Goal: Task Accomplishment & Management: Understand process/instructions

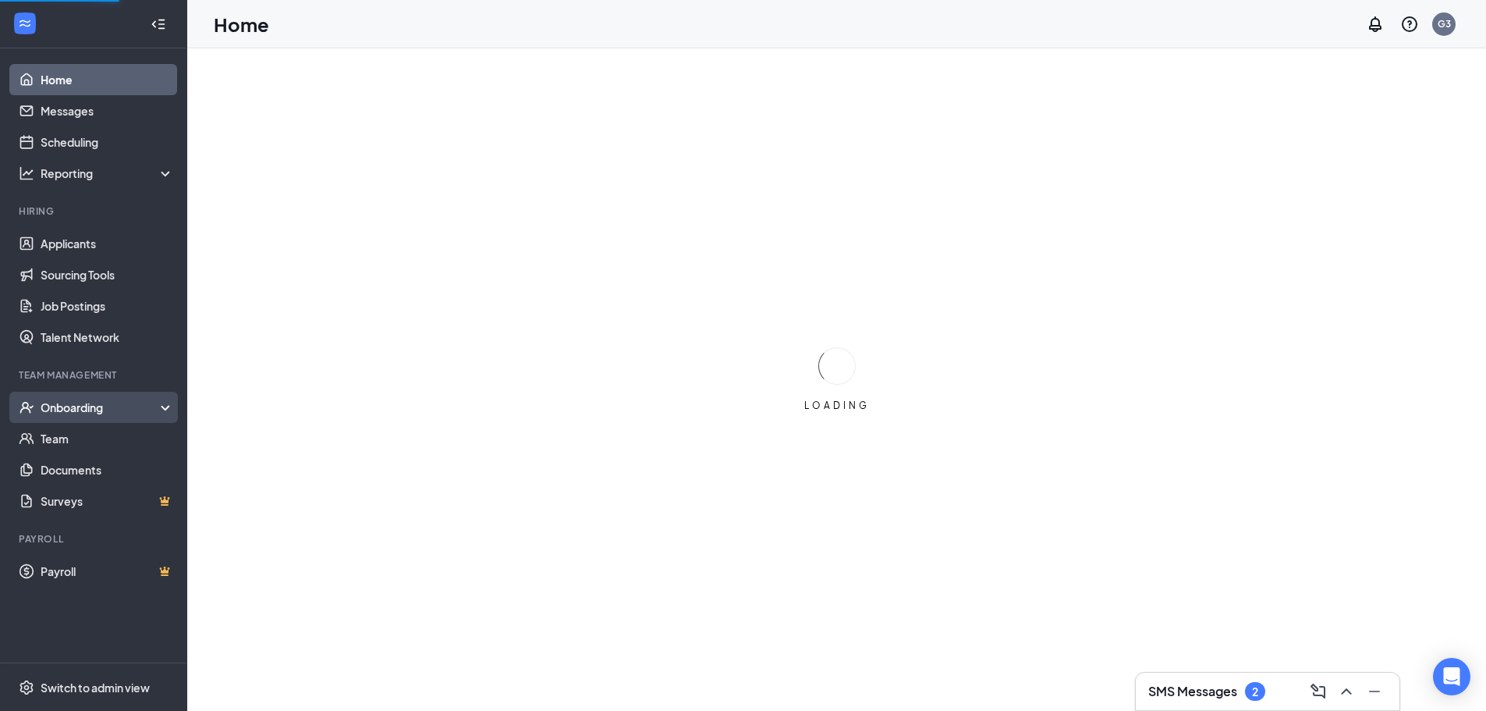
click at [100, 409] on div "Onboarding" at bounding box center [101, 407] width 120 height 16
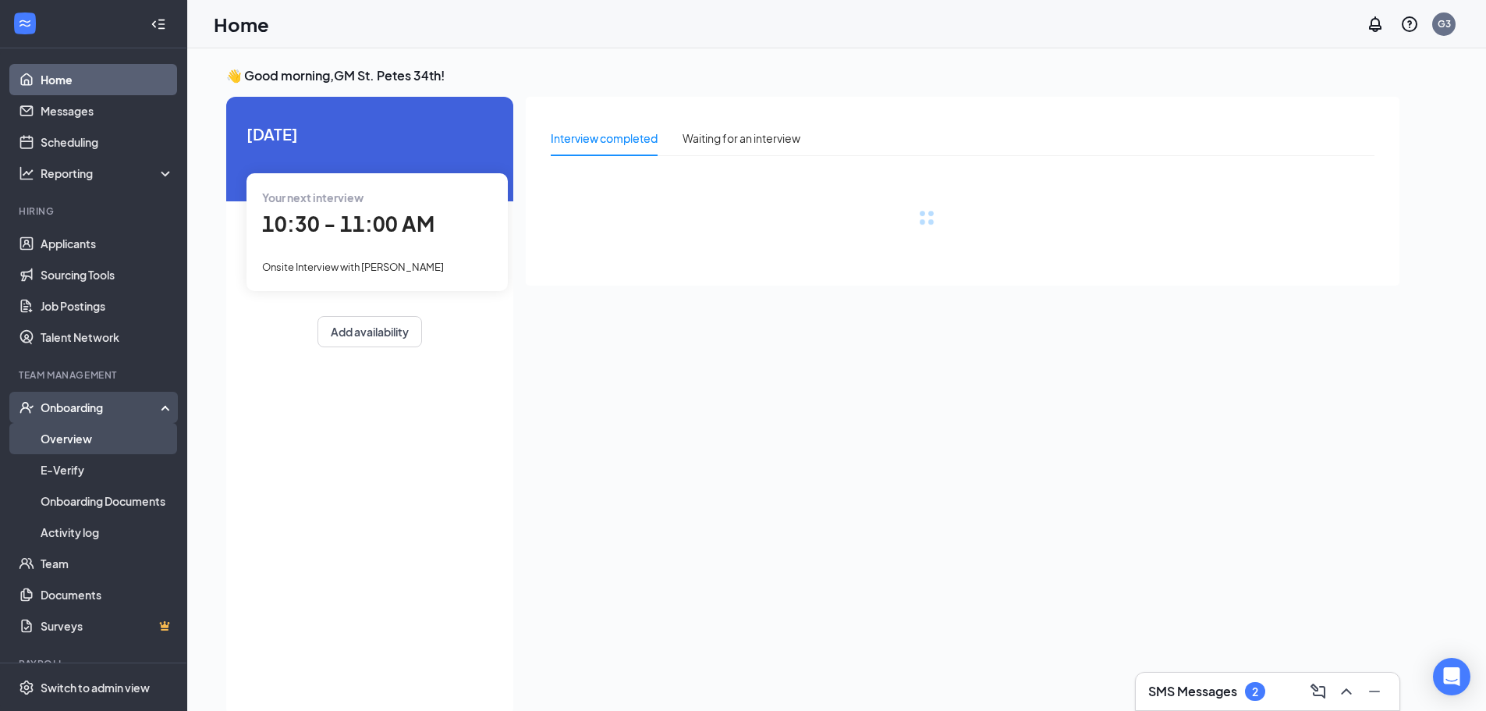
click at [105, 442] on link "Overview" at bounding box center [107, 438] width 133 height 31
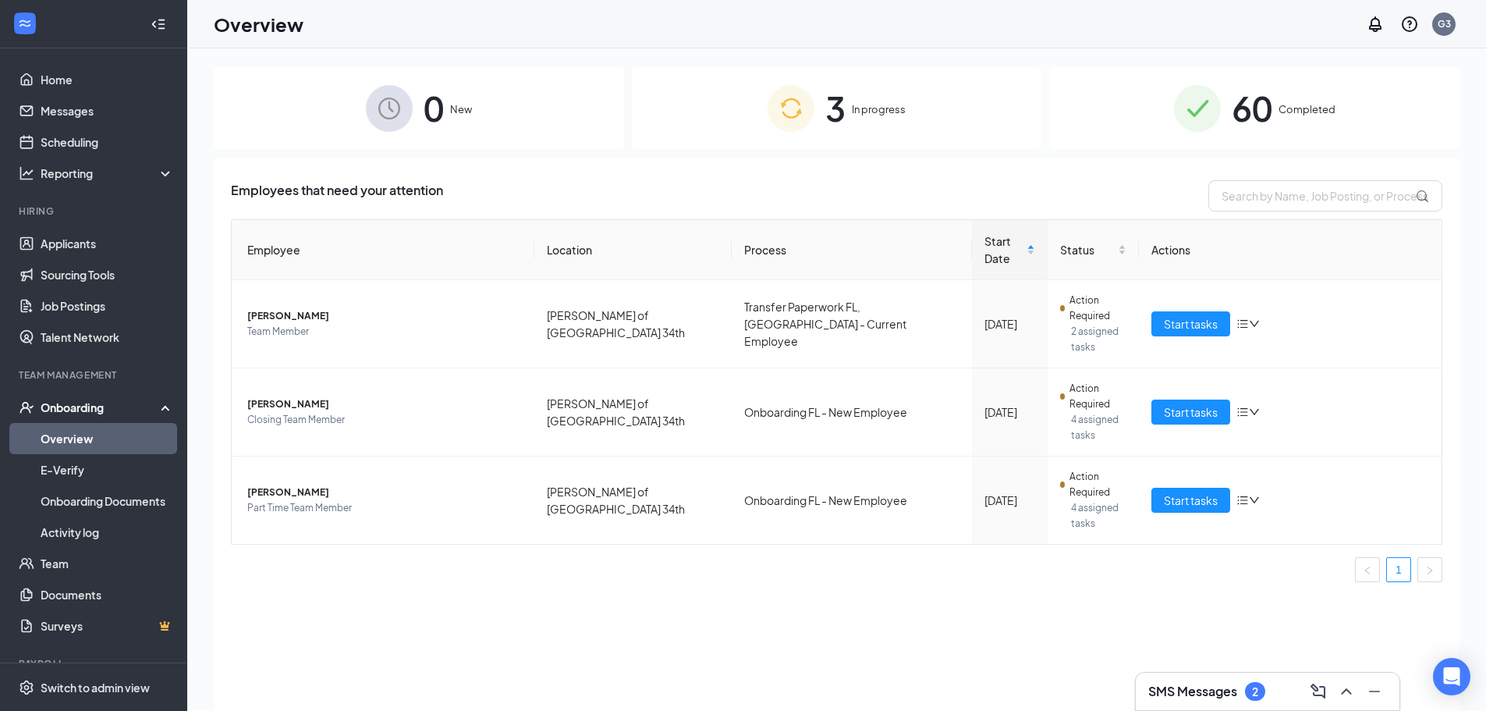
click at [653, 139] on div "3 In progress" at bounding box center [837, 108] width 410 height 82
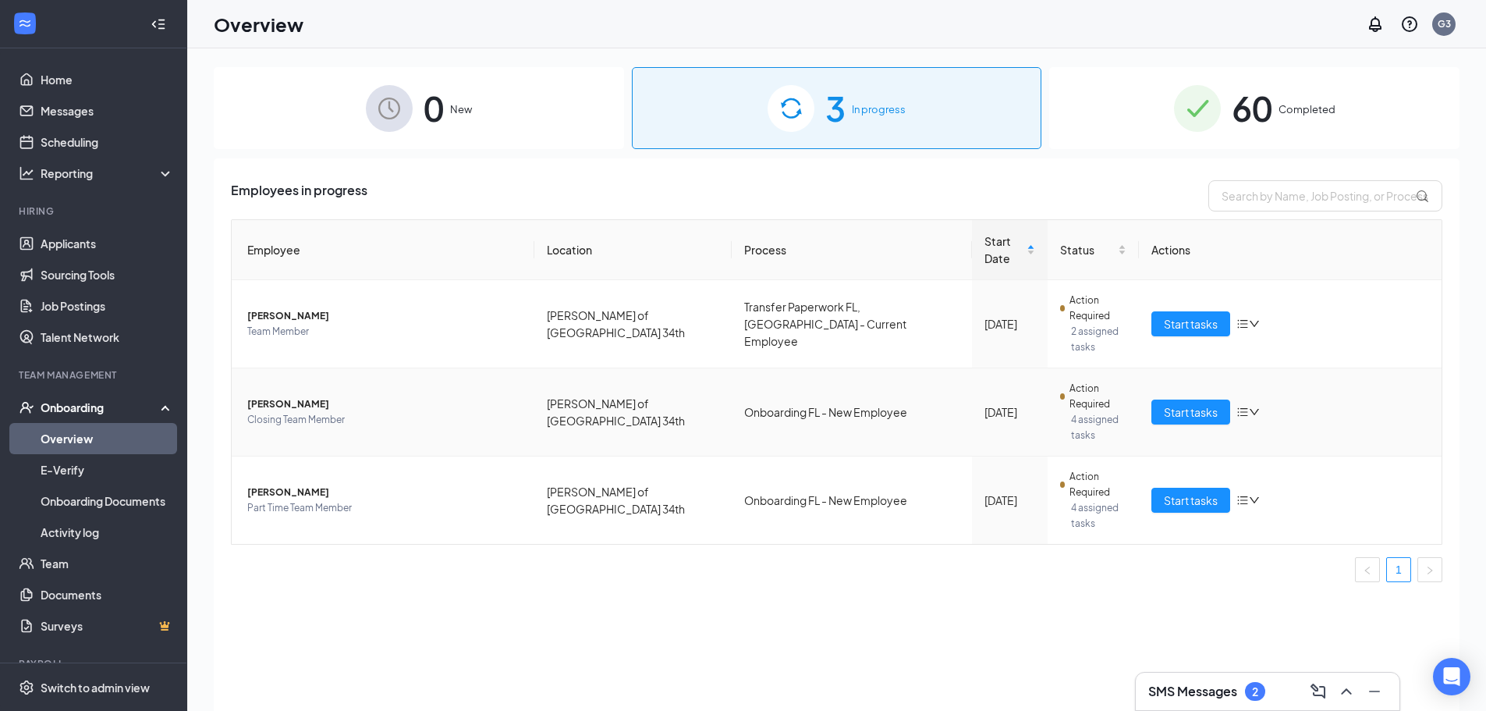
click at [292, 406] on span "[PERSON_NAME]" at bounding box center [384, 404] width 275 height 16
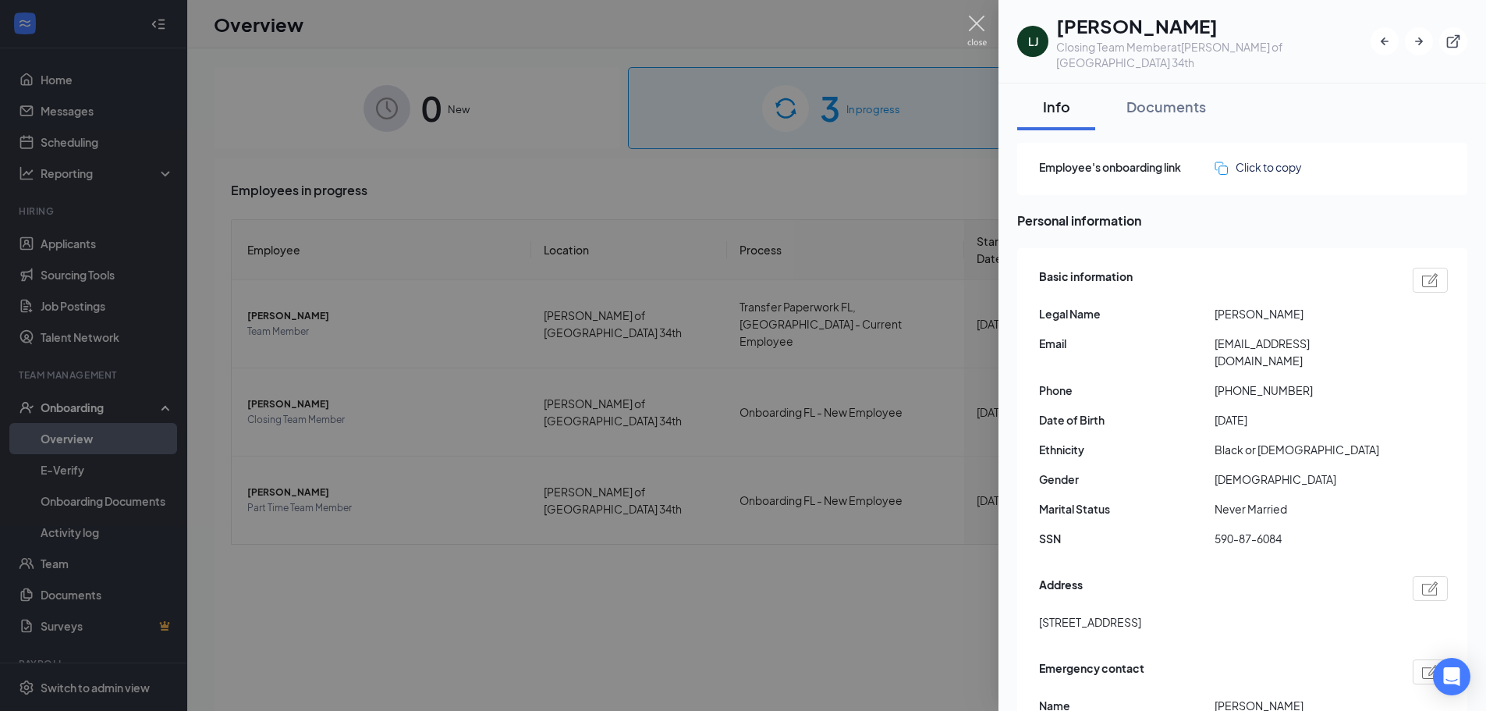
click at [975, 32] on img at bounding box center [977, 31] width 20 height 30
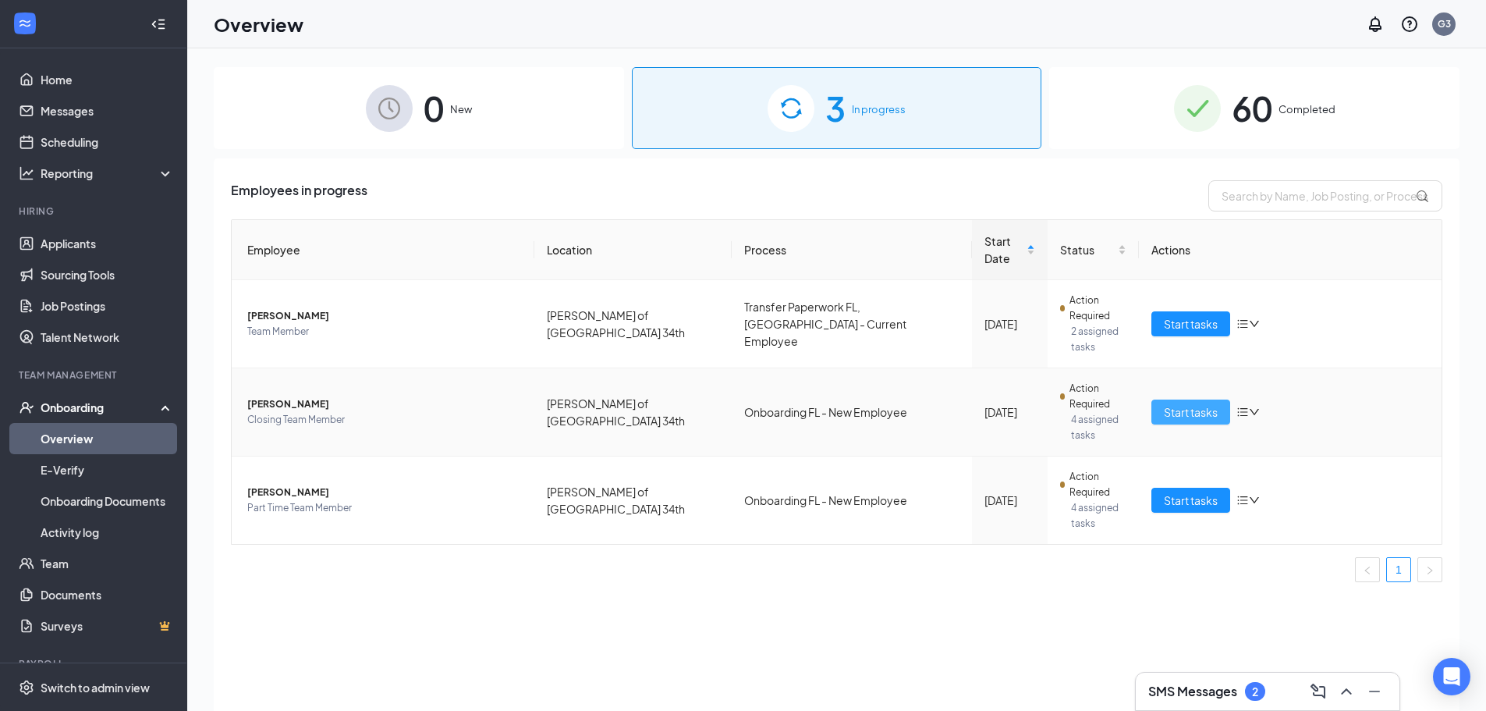
click at [1193, 399] on button "Start tasks" at bounding box center [1190, 411] width 79 height 25
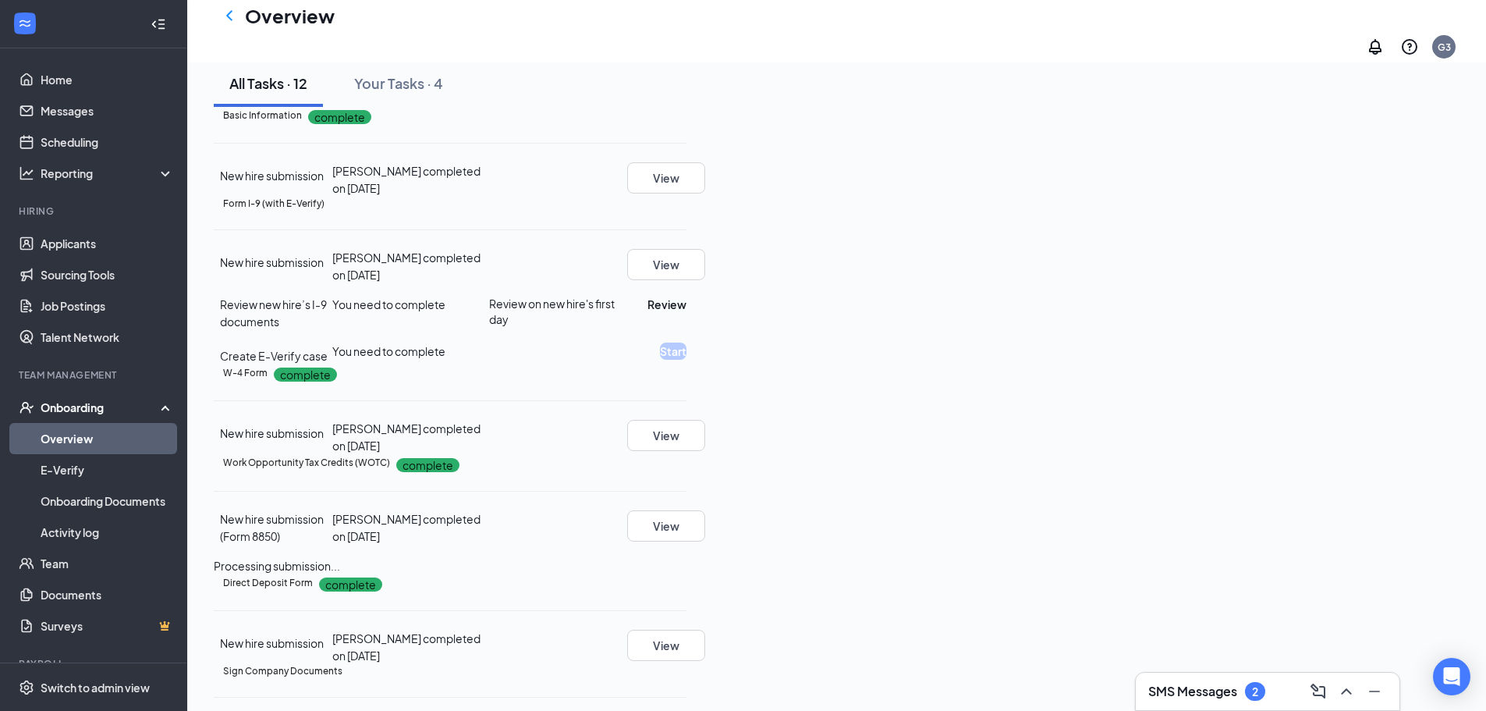
scroll to position [78, 0]
drag, startPoint x: 637, startPoint y: 286, endPoint x: 776, endPoint y: 275, distance: 139.3
click at [490, 196] on div "[PERSON_NAME] completed on [DATE]" at bounding box center [411, 178] width 158 height 34
drag, startPoint x: 623, startPoint y: 390, endPoint x: 765, endPoint y: 392, distance: 142.0
click at [490, 282] on div "[PERSON_NAME] completed on [DATE]" at bounding box center [411, 265] width 158 height 34
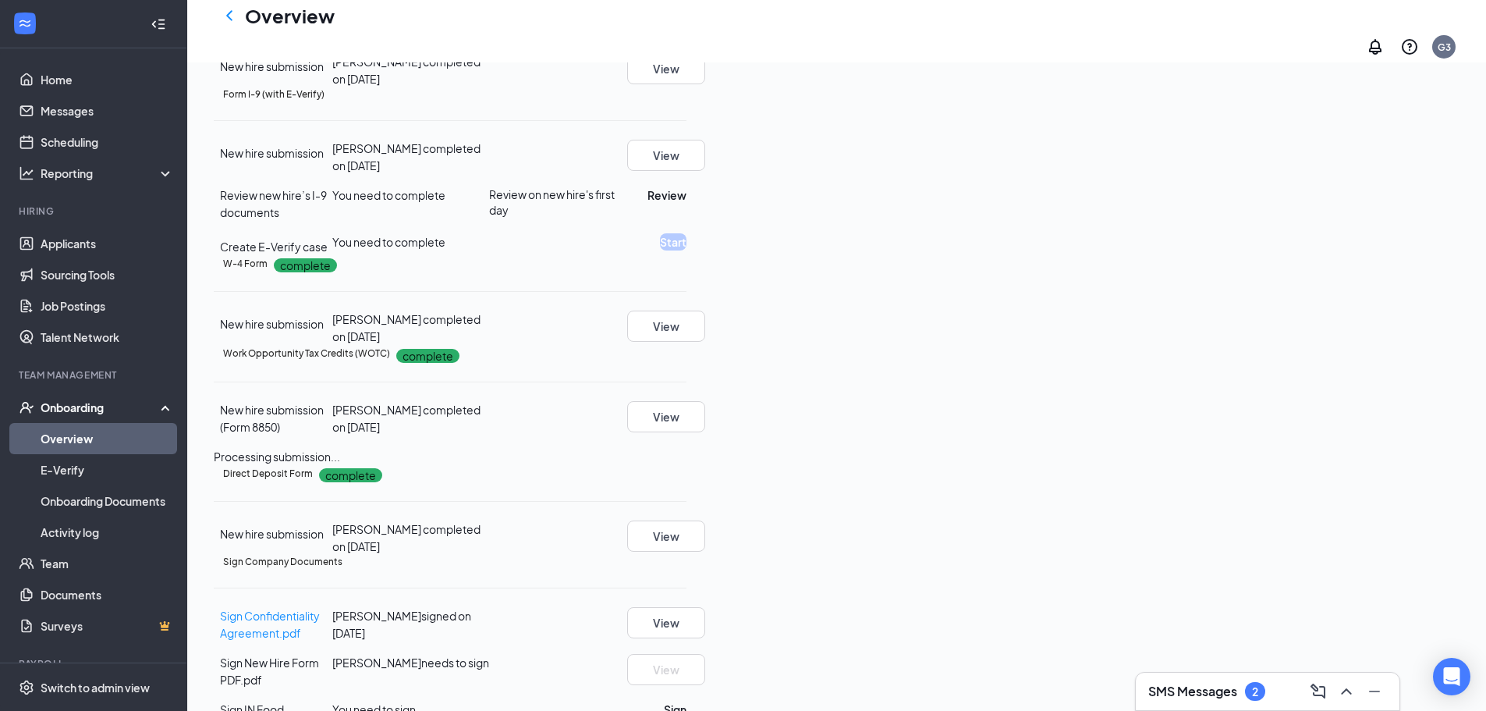
scroll to position [312, 0]
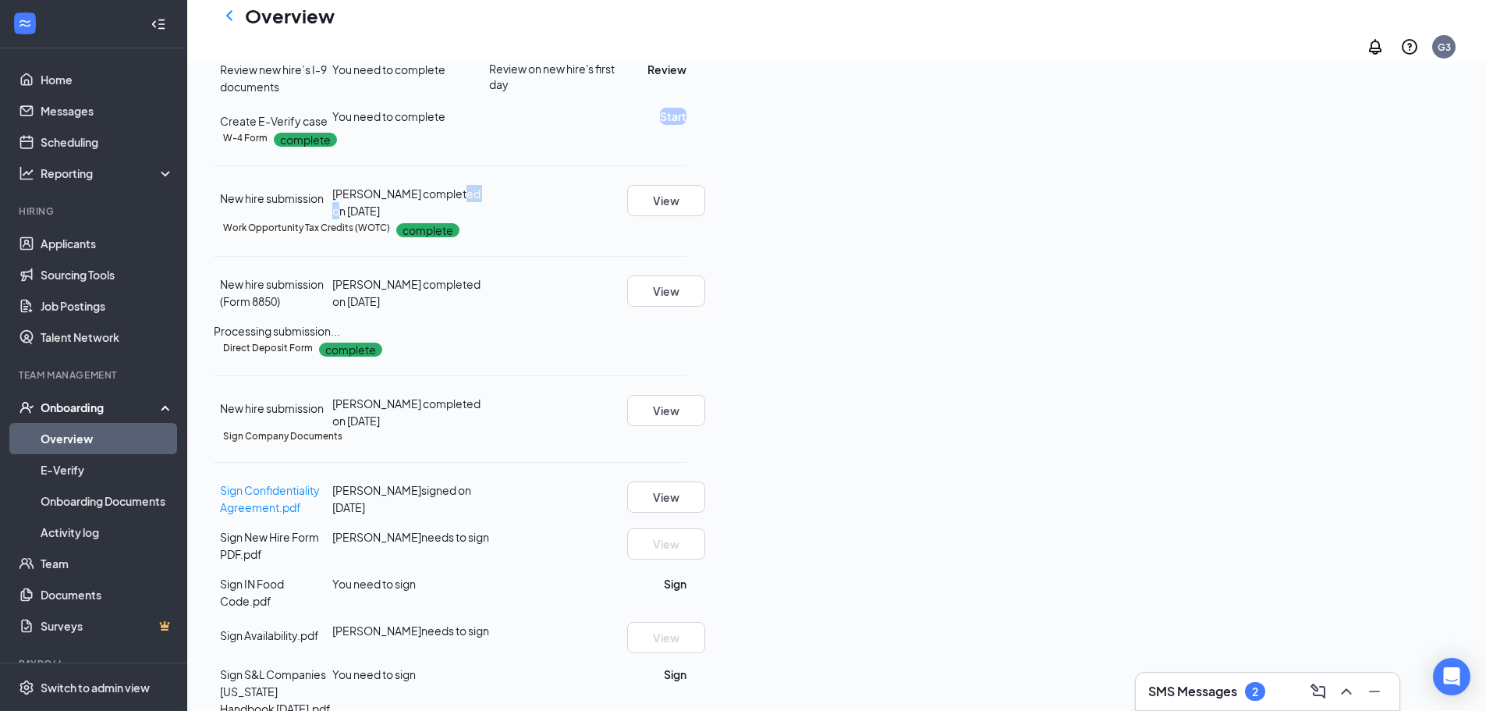
drag, startPoint x: 657, startPoint y: 371, endPoint x: 772, endPoint y: 400, distance: 118.2
click at [686, 219] on div "W-4 Form complete New hire submission [PERSON_NAME] completed on [DATE] View" at bounding box center [450, 174] width 473 height 90
drag, startPoint x: 655, startPoint y: 480, endPoint x: 731, endPoint y: 552, distance: 104.8
click at [481, 308] on span "[PERSON_NAME] completed on [DATE]" at bounding box center [406, 292] width 148 height 31
drag, startPoint x: 659, startPoint y: 619, endPoint x: 720, endPoint y: 611, distance: 61.4
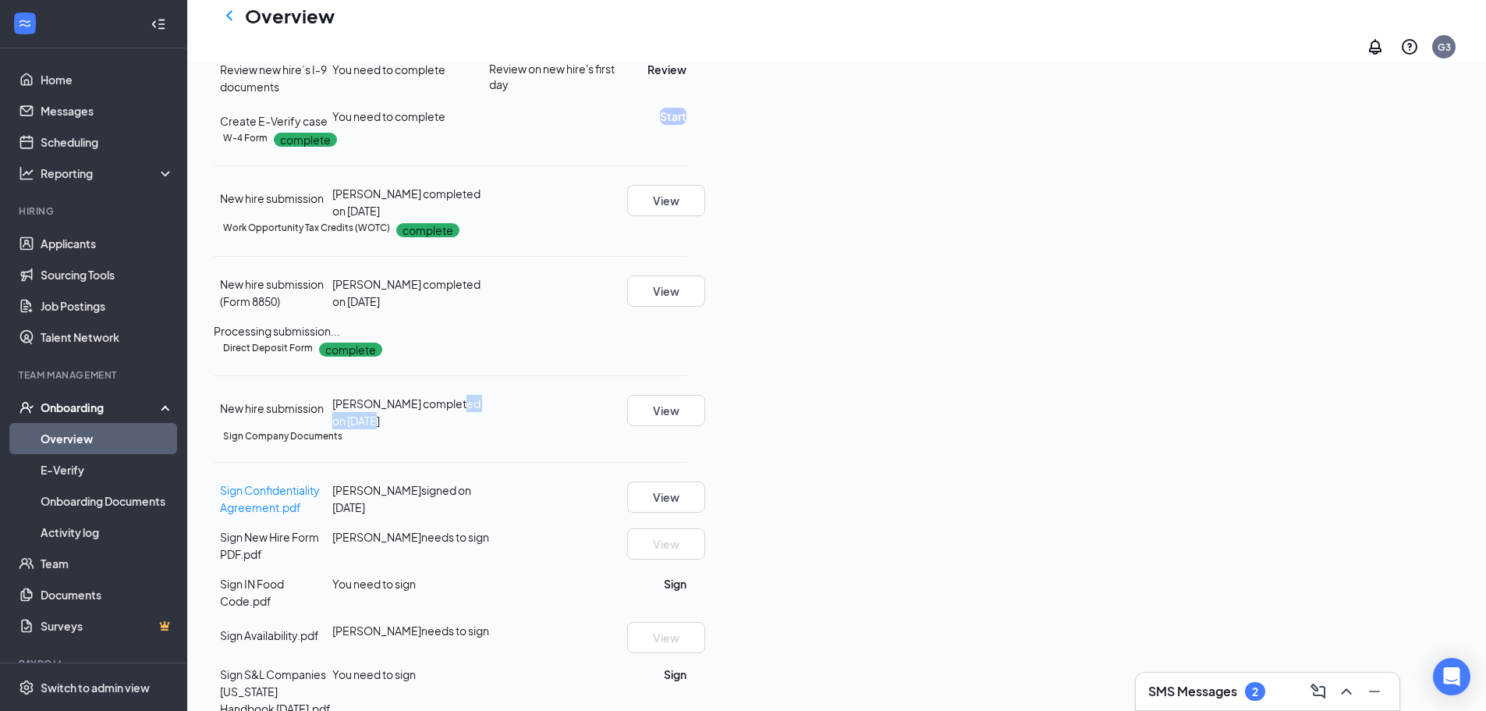
click at [686, 429] on div "Direct Deposit Form complete New hire submission [PERSON_NAME] completed on [DA…" at bounding box center [450, 384] width 473 height 90
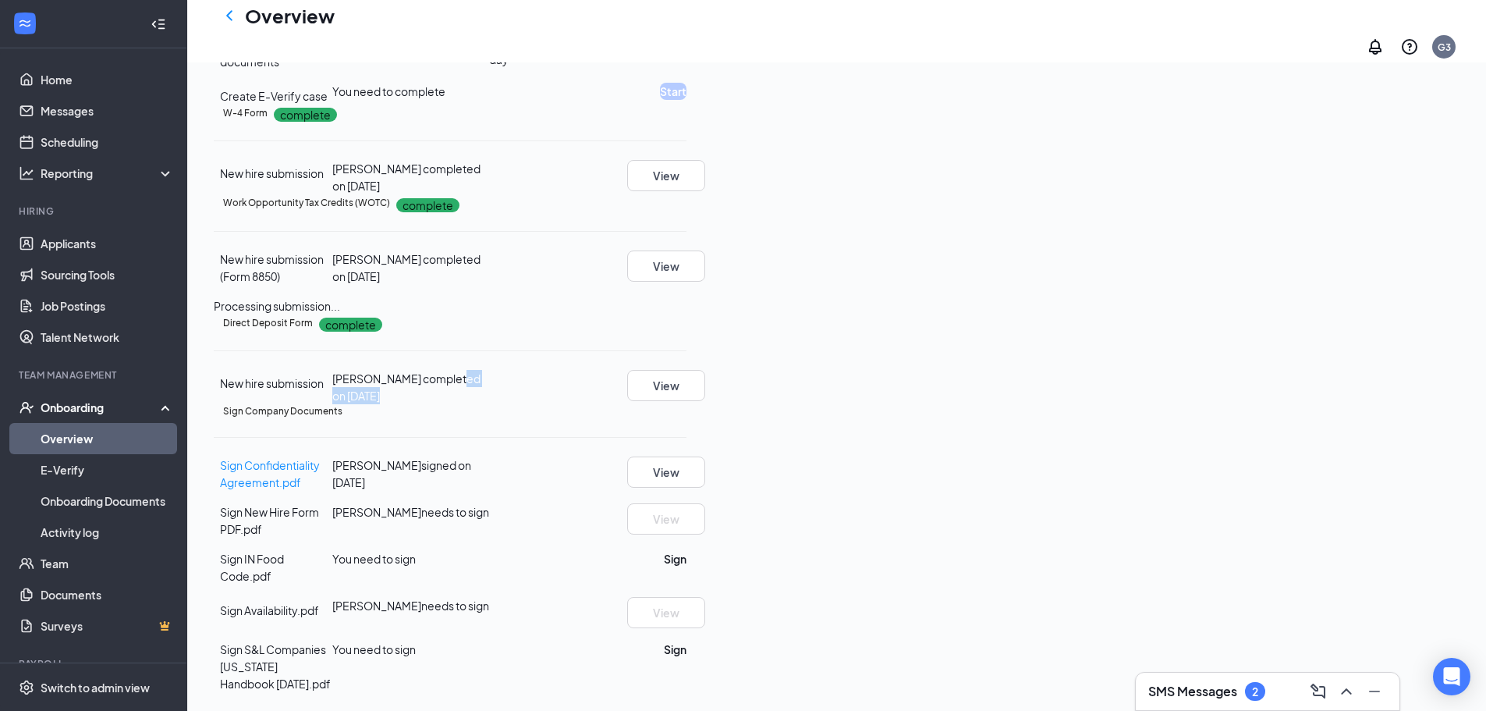
scroll to position [571, 0]
drag, startPoint x: 615, startPoint y: 486, endPoint x: 681, endPoint y: 494, distance: 66.0
click at [490, 491] on div "[PERSON_NAME] signed on [DATE]" at bounding box center [411, 473] width 158 height 34
drag, startPoint x: 636, startPoint y: 528, endPoint x: 700, endPoint y: 529, distance: 64.0
click at [490, 520] on div "[PERSON_NAME] needs to sign" at bounding box center [411, 511] width 158 height 17
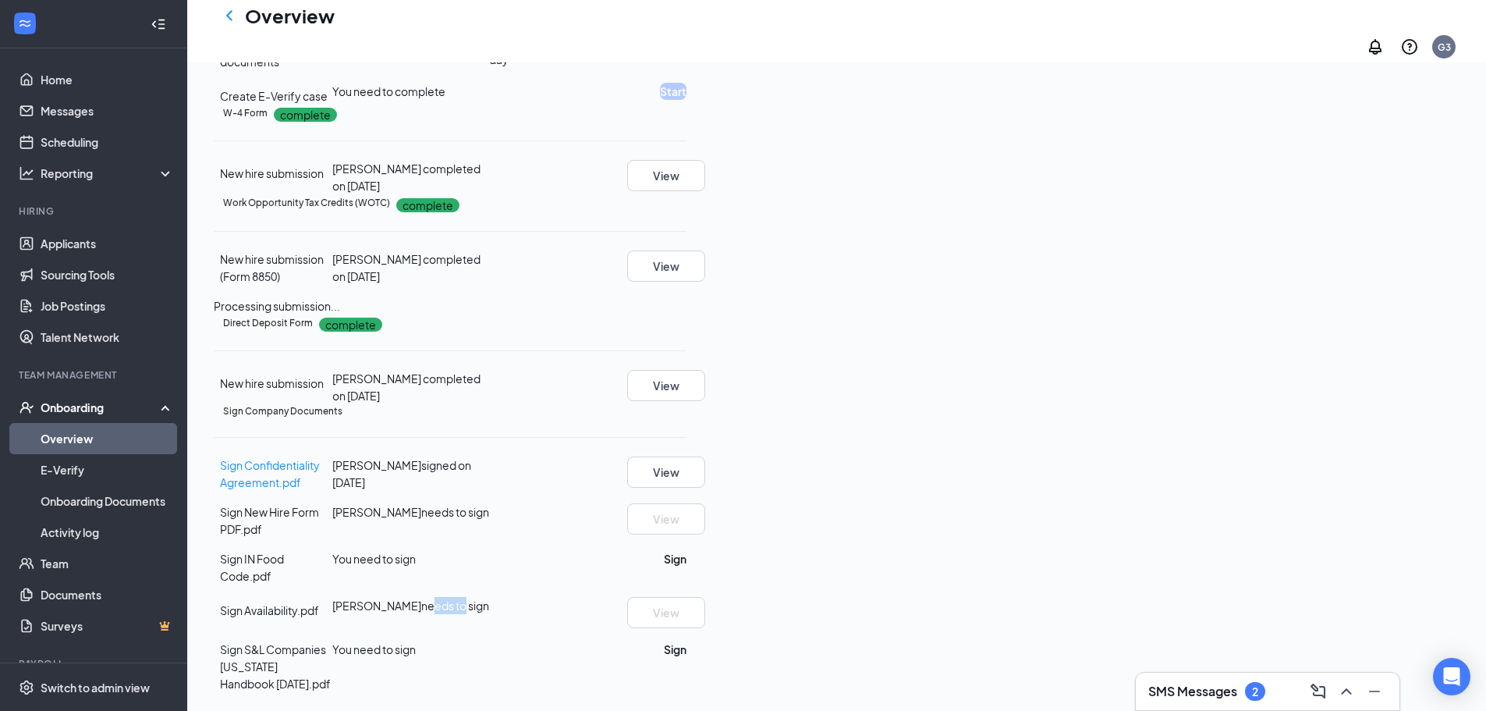
drag, startPoint x: 637, startPoint y: 611, endPoint x: 666, endPoint y: 612, distance: 29.7
click at [490, 612] on div "[PERSON_NAME] needs to sign" at bounding box center [411, 605] width 158 height 17
drag, startPoint x: 355, startPoint y: 531, endPoint x: 428, endPoint y: 544, distance: 74.4
click at [428, 537] on div "Sign New Hire Form PDF.pdf [PERSON_NAME] needs to sign View" at bounding box center [450, 520] width 473 height 34
drag, startPoint x: 599, startPoint y: 611, endPoint x: 710, endPoint y: 615, distance: 110.8
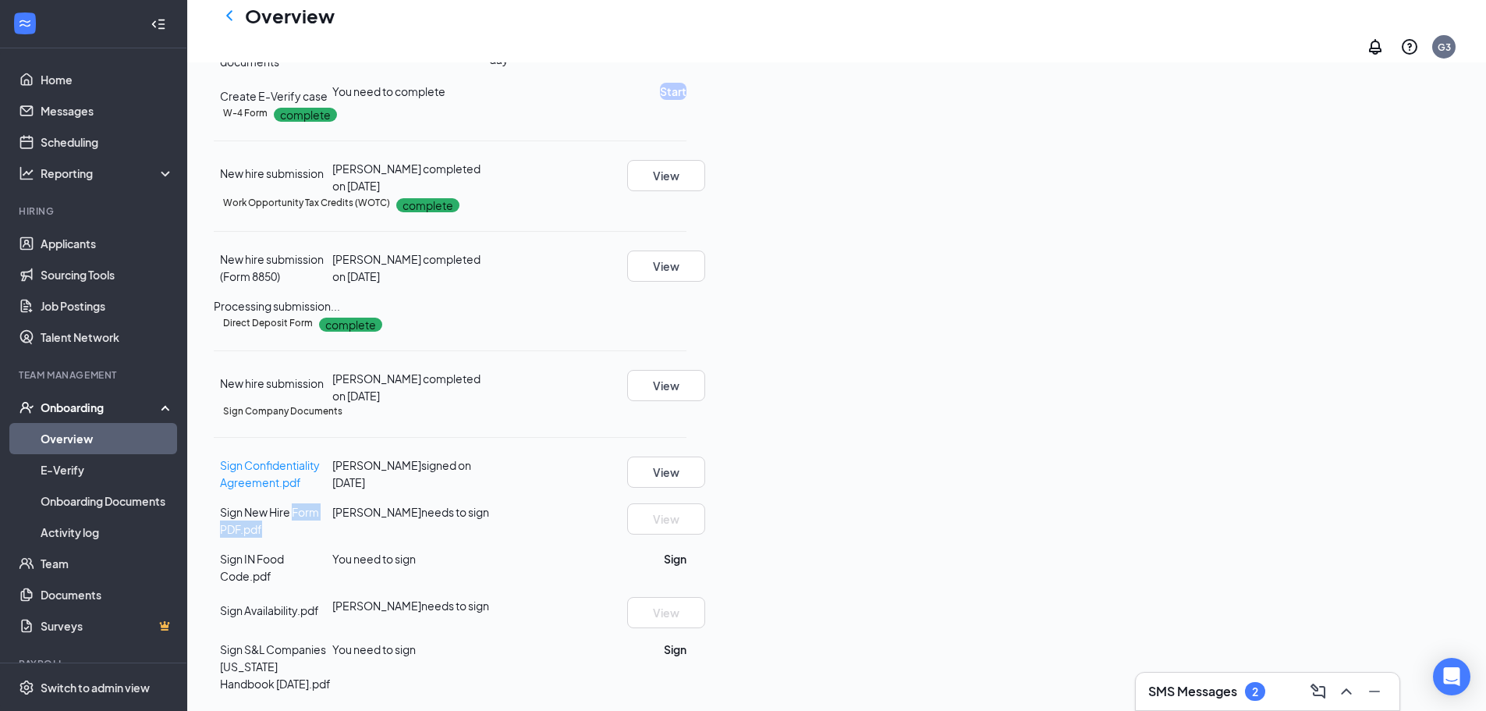
click at [490, 614] on div "[PERSON_NAME] needs to sign" at bounding box center [411, 605] width 158 height 17
drag, startPoint x: 625, startPoint y: 530, endPoint x: 703, endPoint y: 534, distance: 78.1
click at [490, 520] on div "[PERSON_NAME] needs to sign" at bounding box center [411, 511] width 158 height 17
drag, startPoint x: 318, startPoint y: 530, endPoint x: 409, endPoint y: 537, distance: 90.7
click at [332, 537] on div "Sign New Hire Form PDF.pdf" at bounding box center [276, 520] width 112 height 34
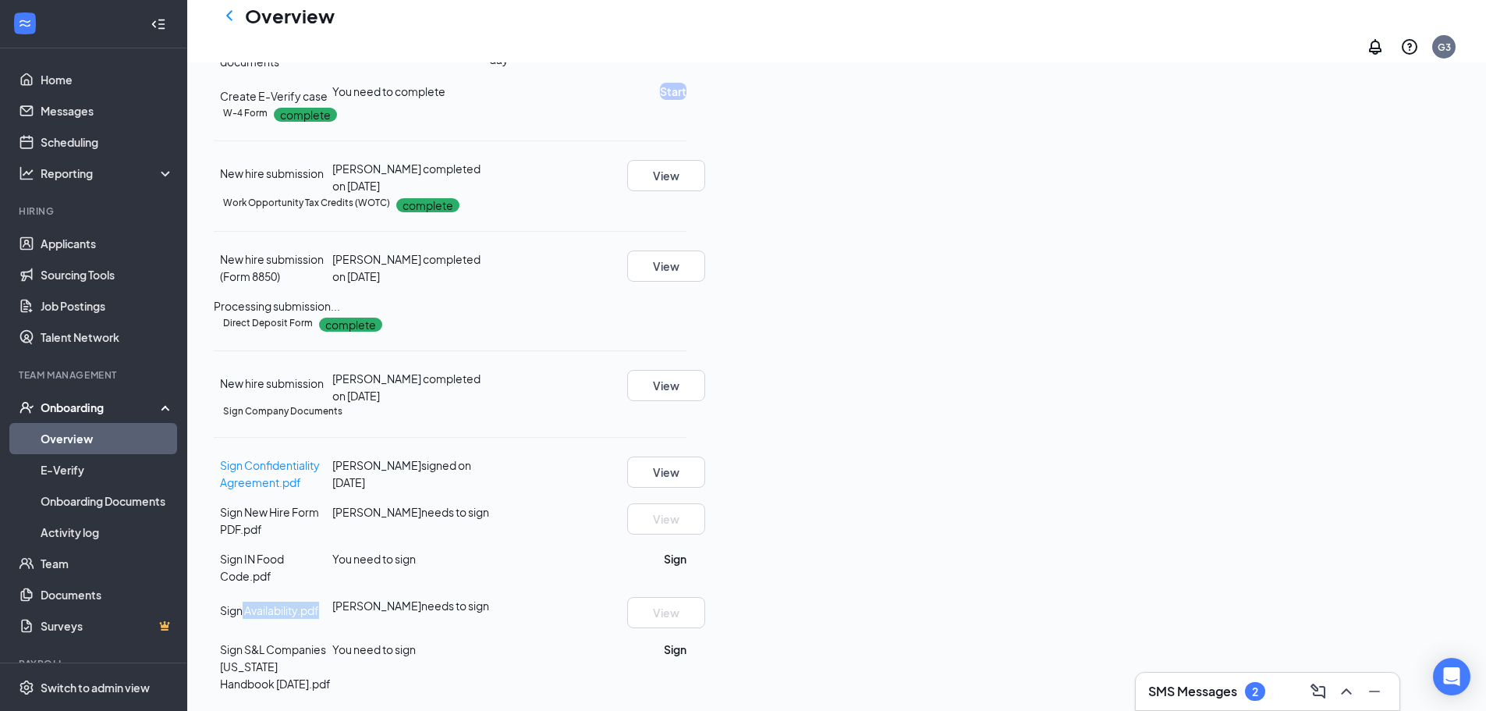
drag, startPoint x: 301, startPoint y: 610, endPoint x: 401, endPoint y: 615, distance: 100.0
click at [332, 615] on div "Sign Availability.pdf" at bounding box center [273, 608] width 119 height 22
click at [490, 606] on div "[PERSON_NAME] needs to sign" at bounding box center [411, 605] width 158 height 17
drag, startPoint x: 637, startPoint y: 619, endPoint x: 781, endPoint y: 627, distance: 144.6
click at [686, 626] on div "Sign Availability.pdf [PERSON_NAME] needs to sign View" at bounding box center [450, 612] width 473 height 31
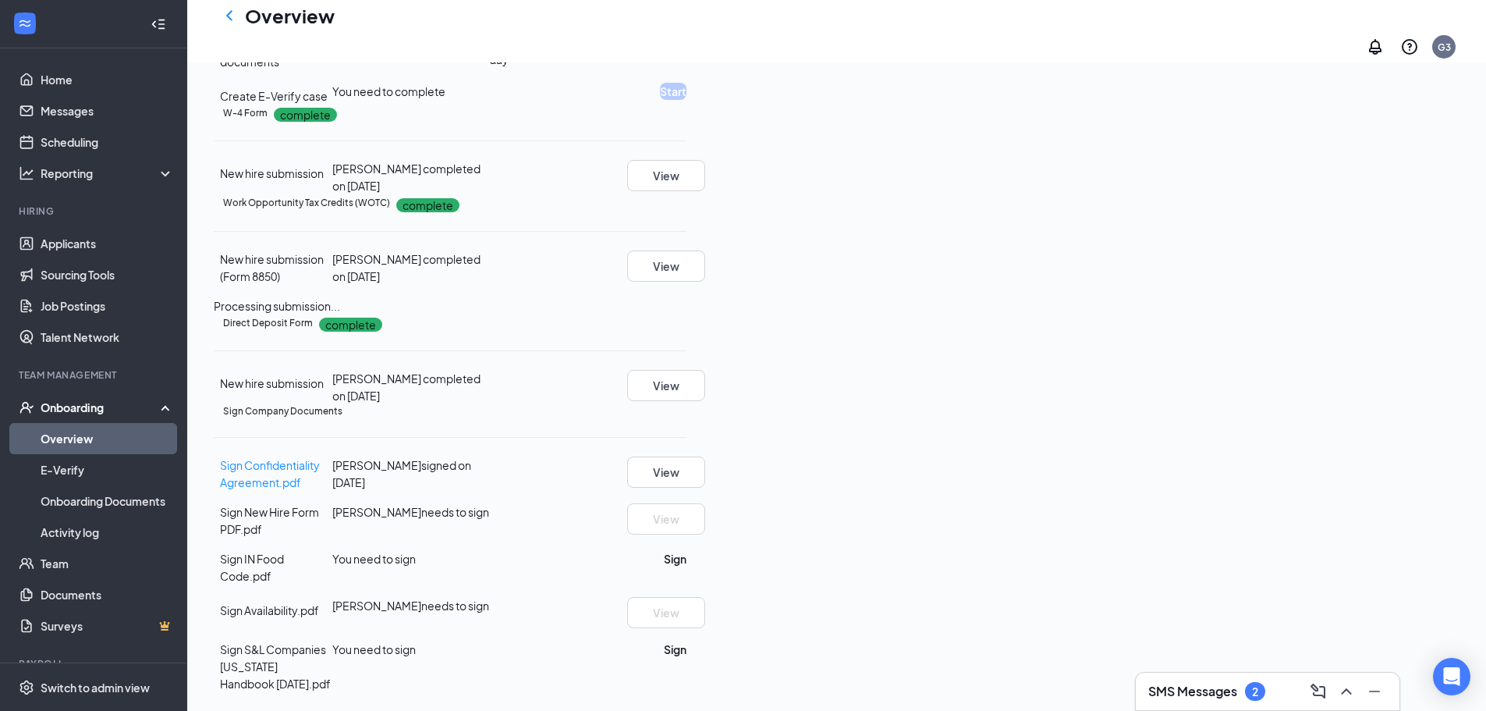
click at [490, 644] on div "You need to sign" at bounding box center [411, 648] width 158 height 17
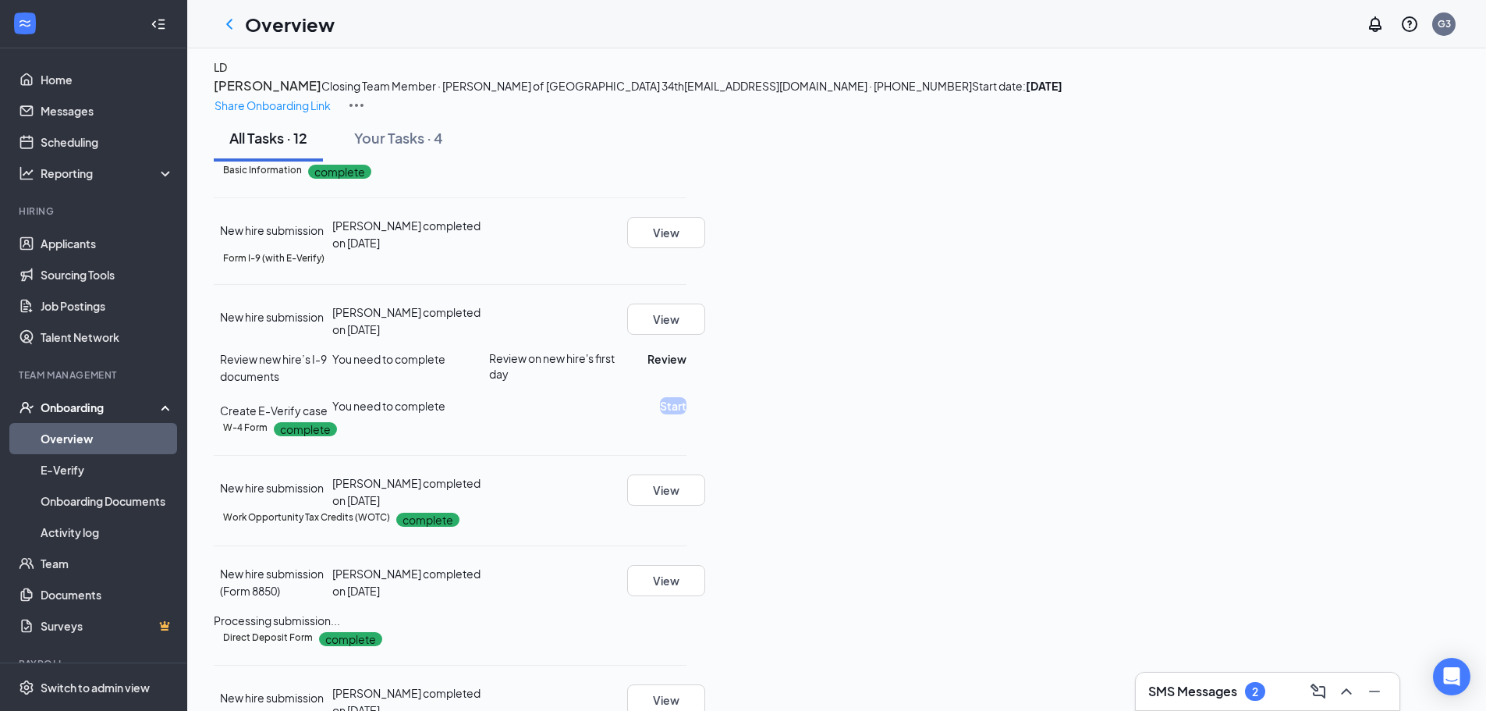
scroll to position [0, 0]
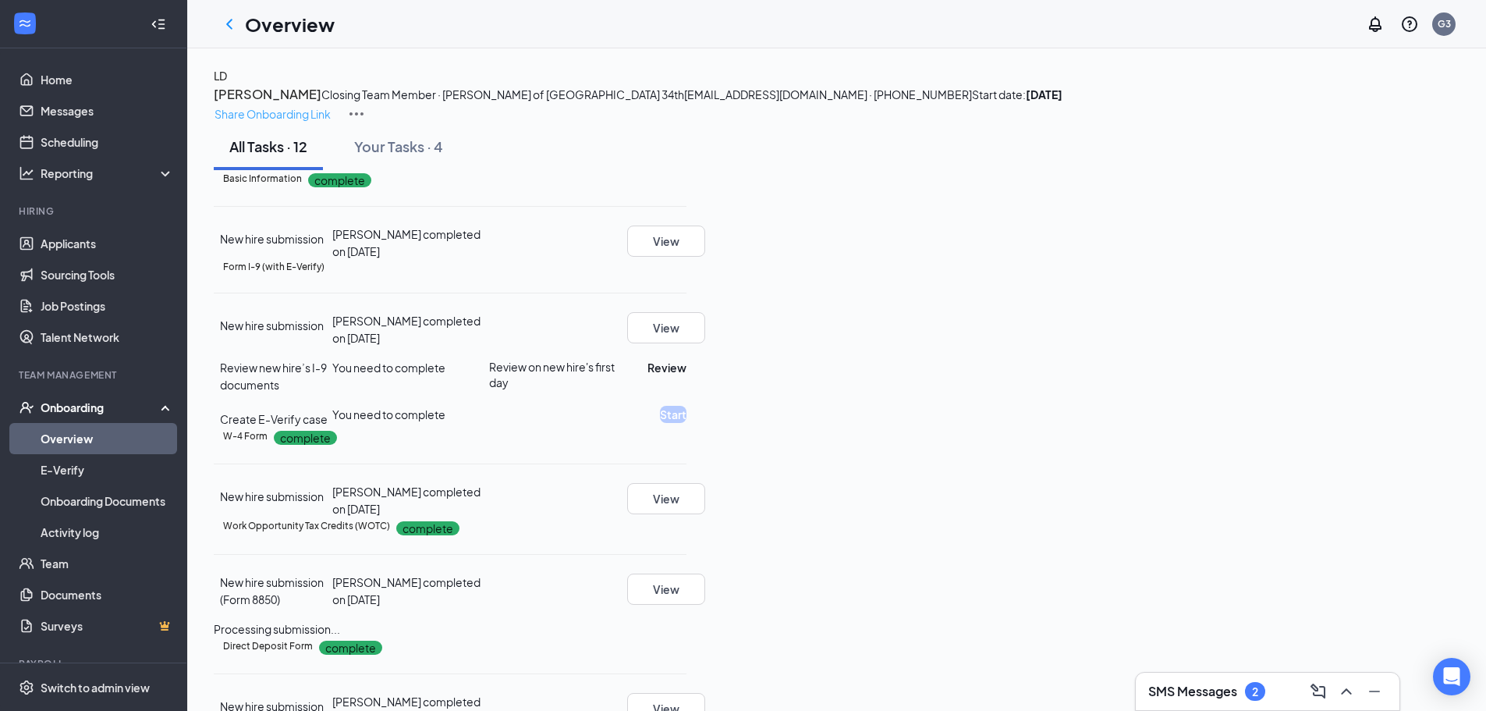
click at [331, 105] on p "Share Onboarding Link" at bounding box center [273, 113] width 116 height 17
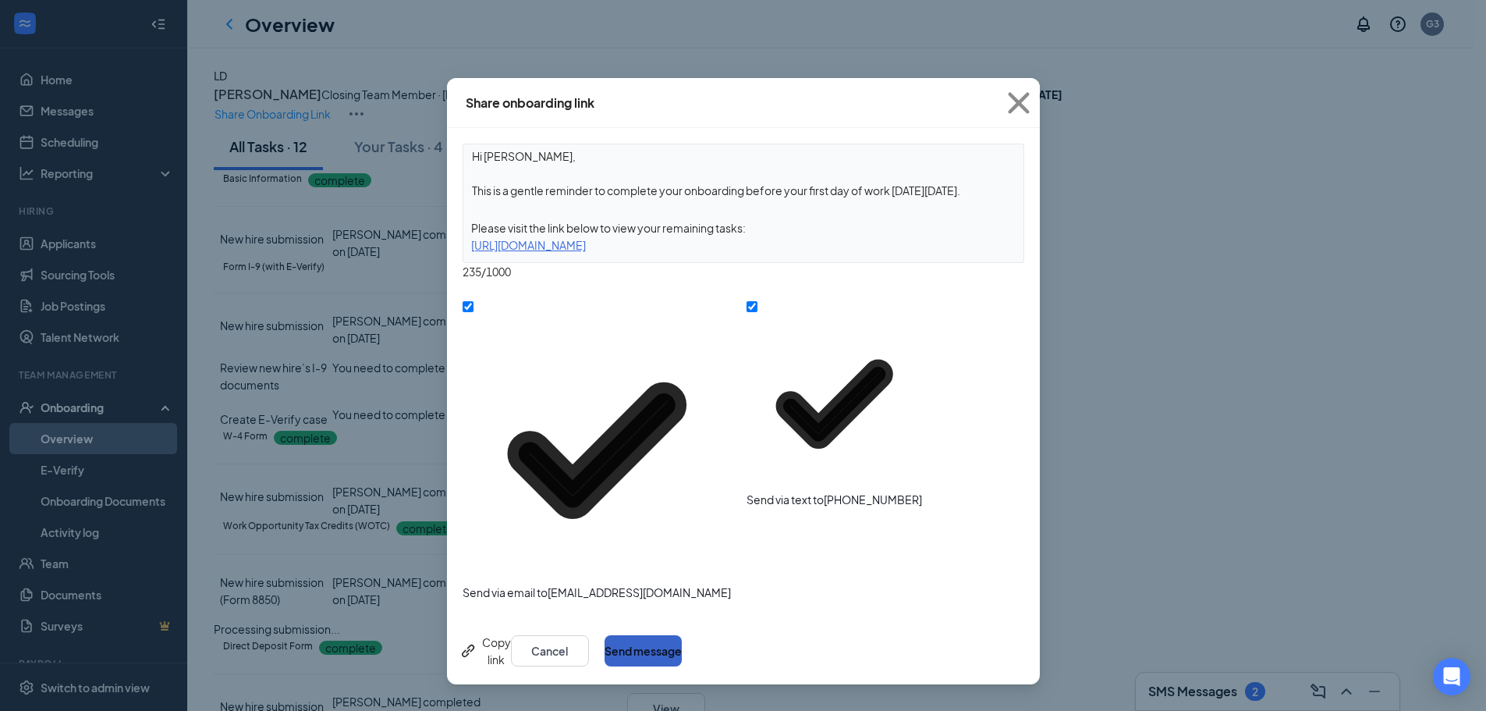
click at [682, 635] on button "Send message" at bounding box center [643, 650] width 77 height 31
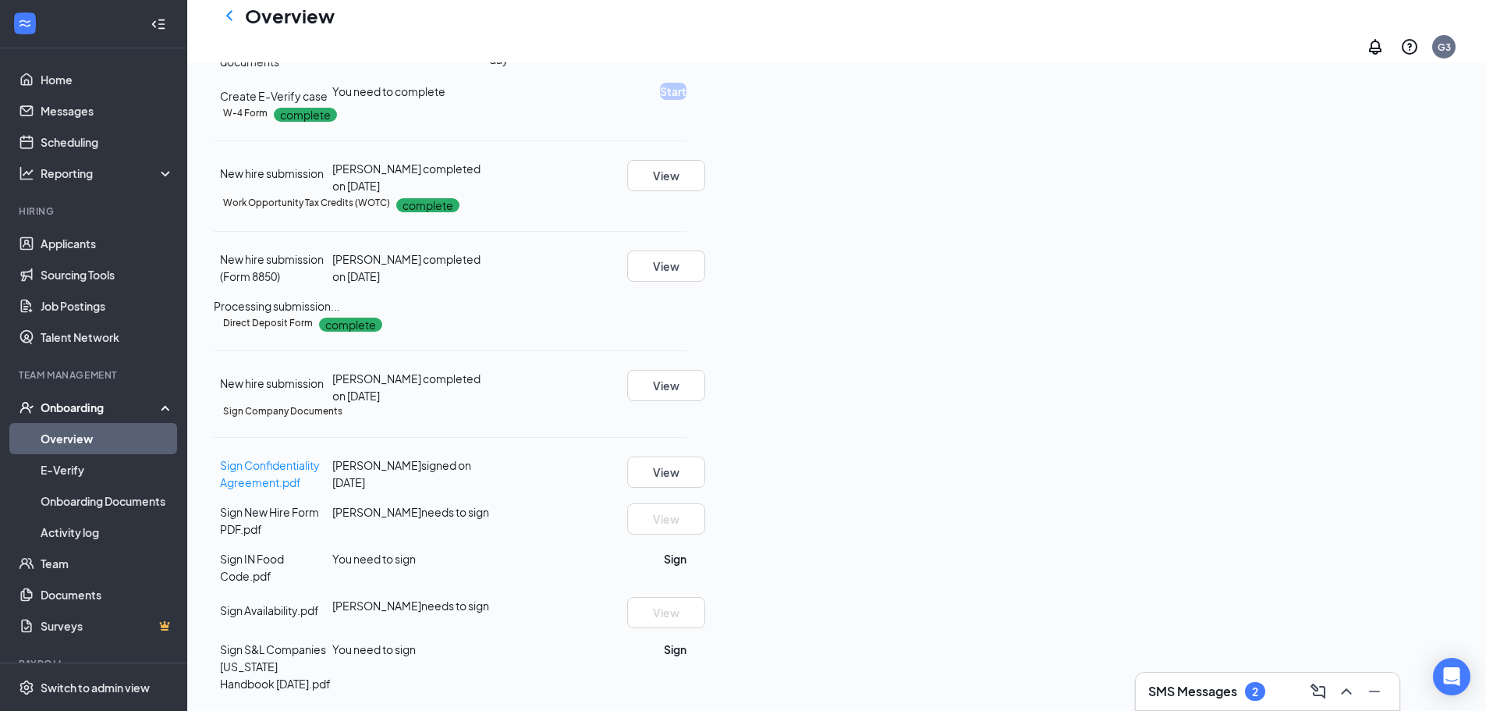
scroll to position [571, 0]
drag, startPoint x: 330, startPoint y: 532, endPoint x: 402, endPoint y: 538, distance: 72.0
click at [332, 537] on div "Sign New Hire Form PDF.pdf" at bounding box center [273, 520] width 119 height 34
drag, startPoint x: 300, startPoint y: 615, endPoint x: 363, endPoint y: 620, distance: 62.6
click at [363, 620] on div "Sign Availability.pdf [PERSON_NAME] needs to sign View" at bounding box center [450, 612] width 473 height 31
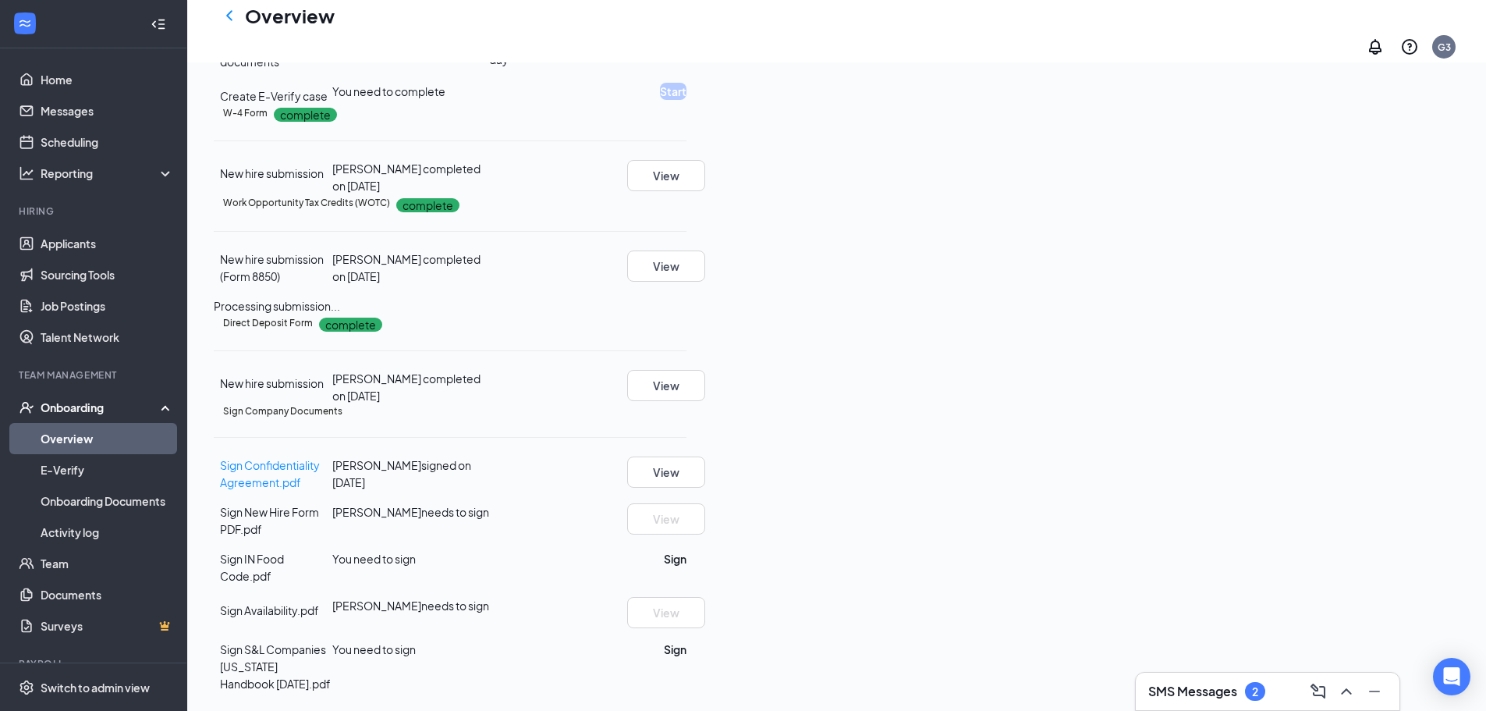
click at [686, 622] on div "Sign Availability.pdf [PERSON_NAME] needs to sign View" at bounding box center [450, 612] width 473 height 31
click at [319, 526] on span "Sign New Hire Form PDF.pdf" at bounding box center [269, 520] width 99 height 31
drag, startPoint x: 366, startPoint y: 526, endPoint x: 417, endPoint y: 528, distance: 50.8
click at [319, 527] on span "Sign New Hire Form PDF.pdf" at bounding box center [269, 520] width 99 height 31
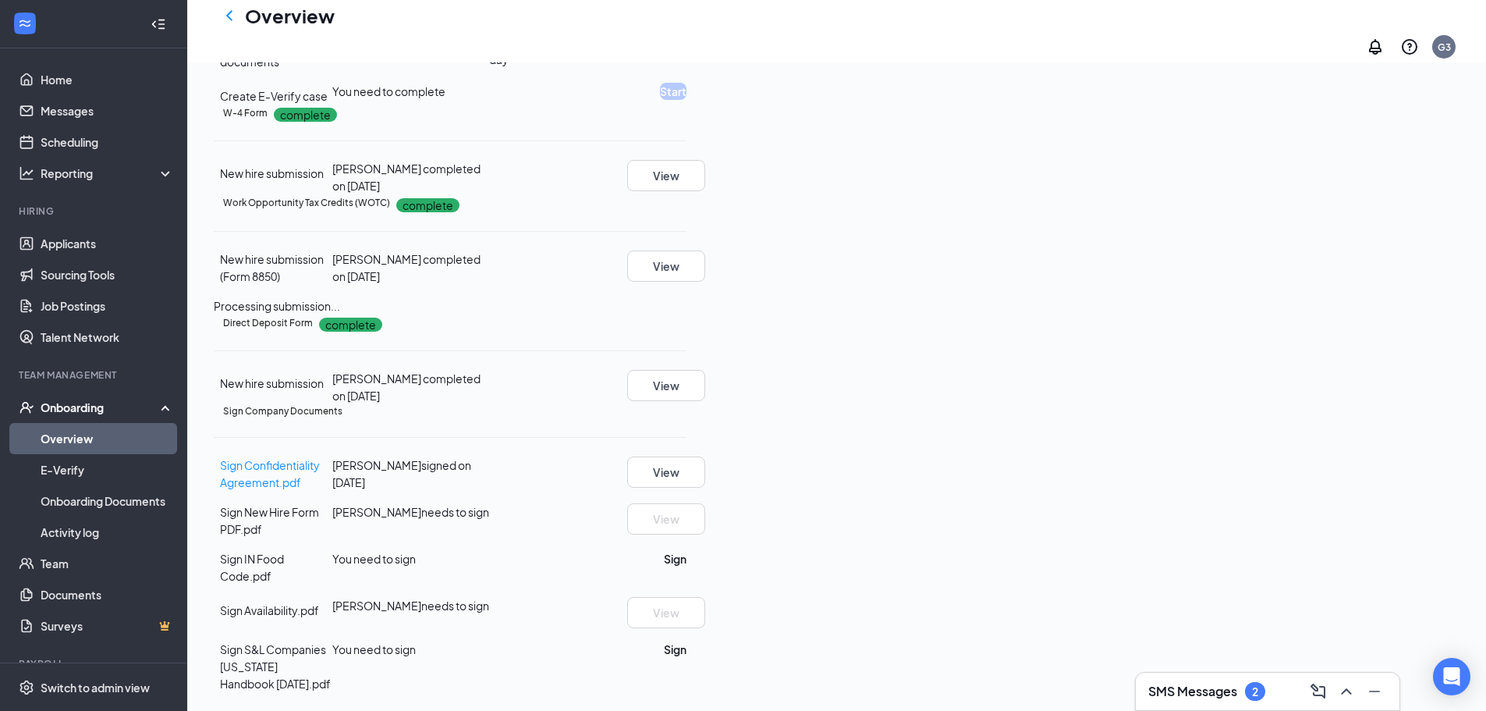
click at [319, 529] on span "Sign New Hire Form PDF.pdf" at bounding box center [269, 520] width 99 height 31
click at [686, 411] on icon "Ellipses" at bounding box center [686, 411] width 0 height 0
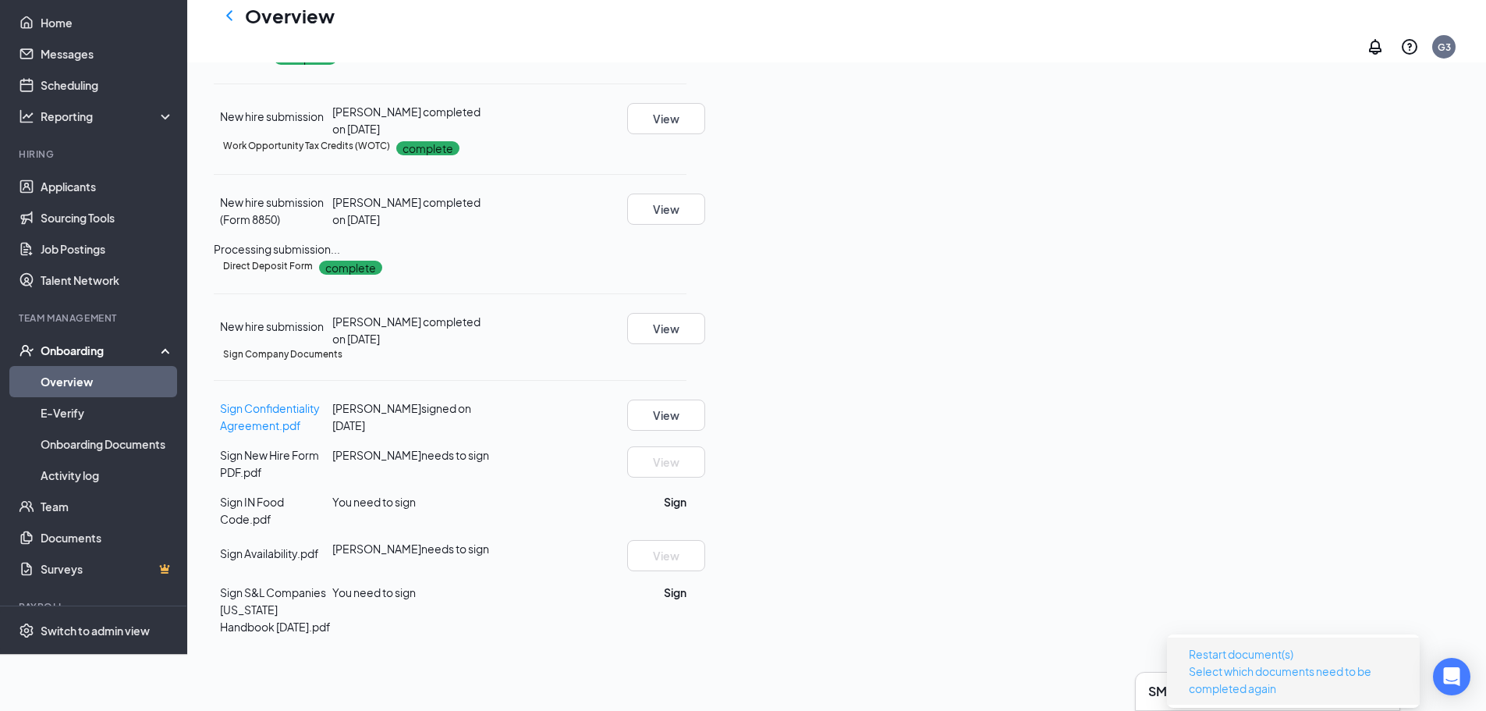
click at [1255, 662] on p "Select which documents need to be completed again" at bounding box center [1293, 679] width 209 height 34
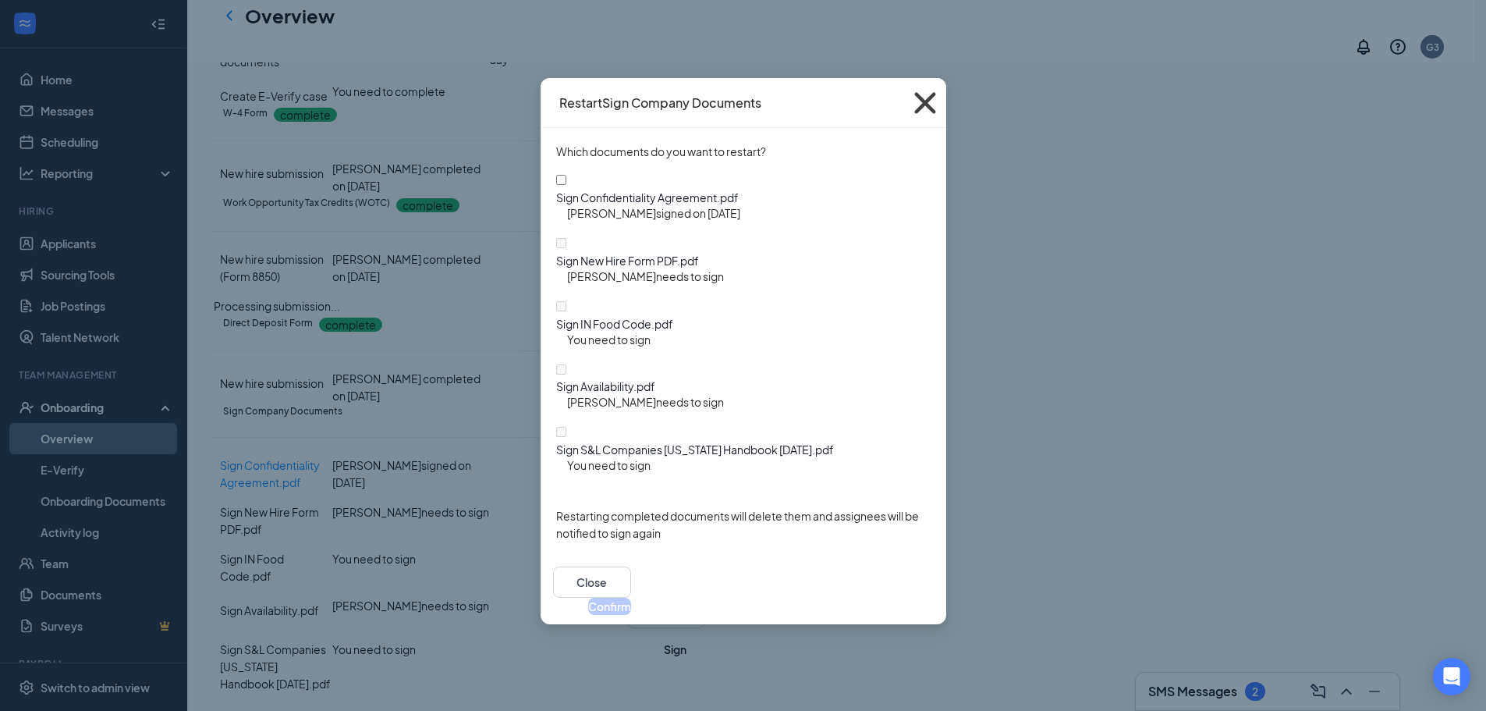
click at [920, 101] on icon "Cross" at bounding box center [925, 103] width 42 height 42
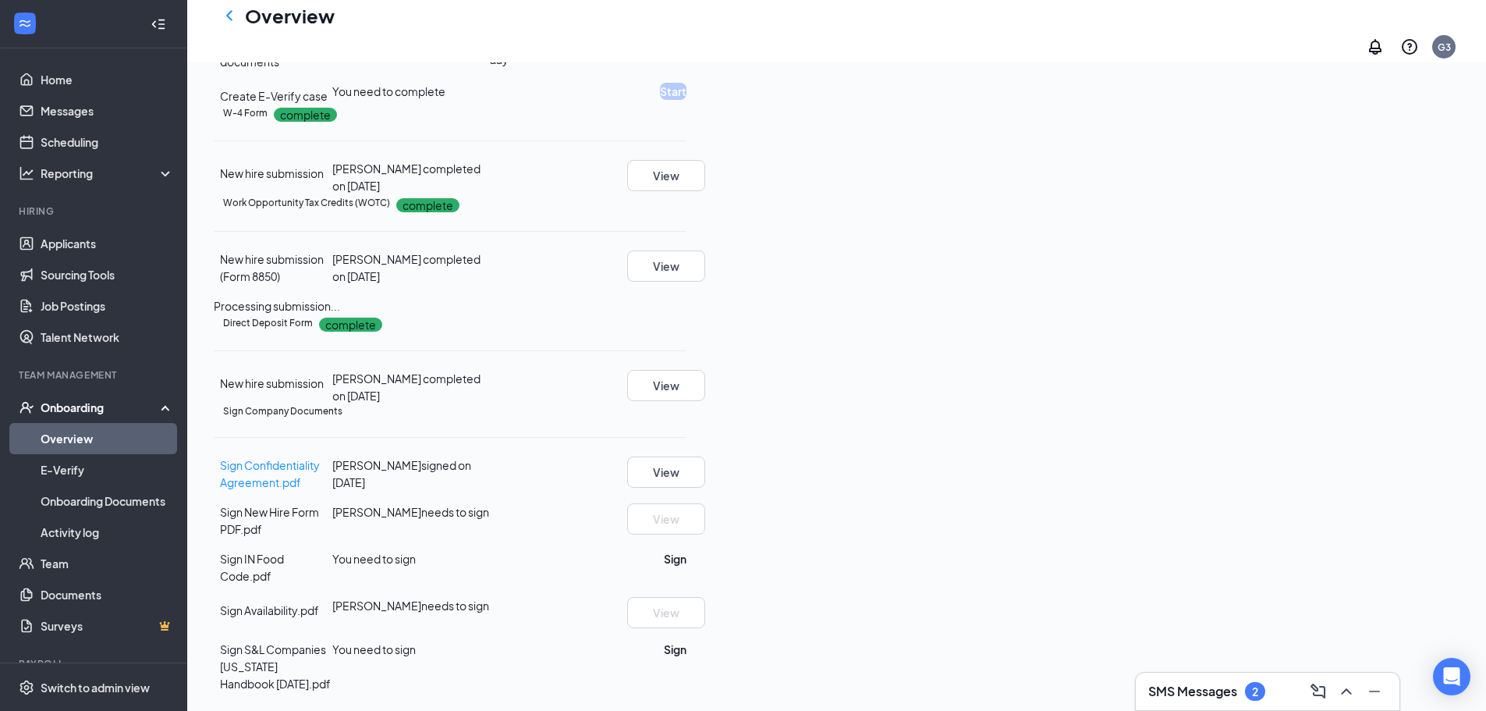
click at [1189, 686] on h3 "SMS Messages" at bounding box center [1192, 691] width 89 height 17
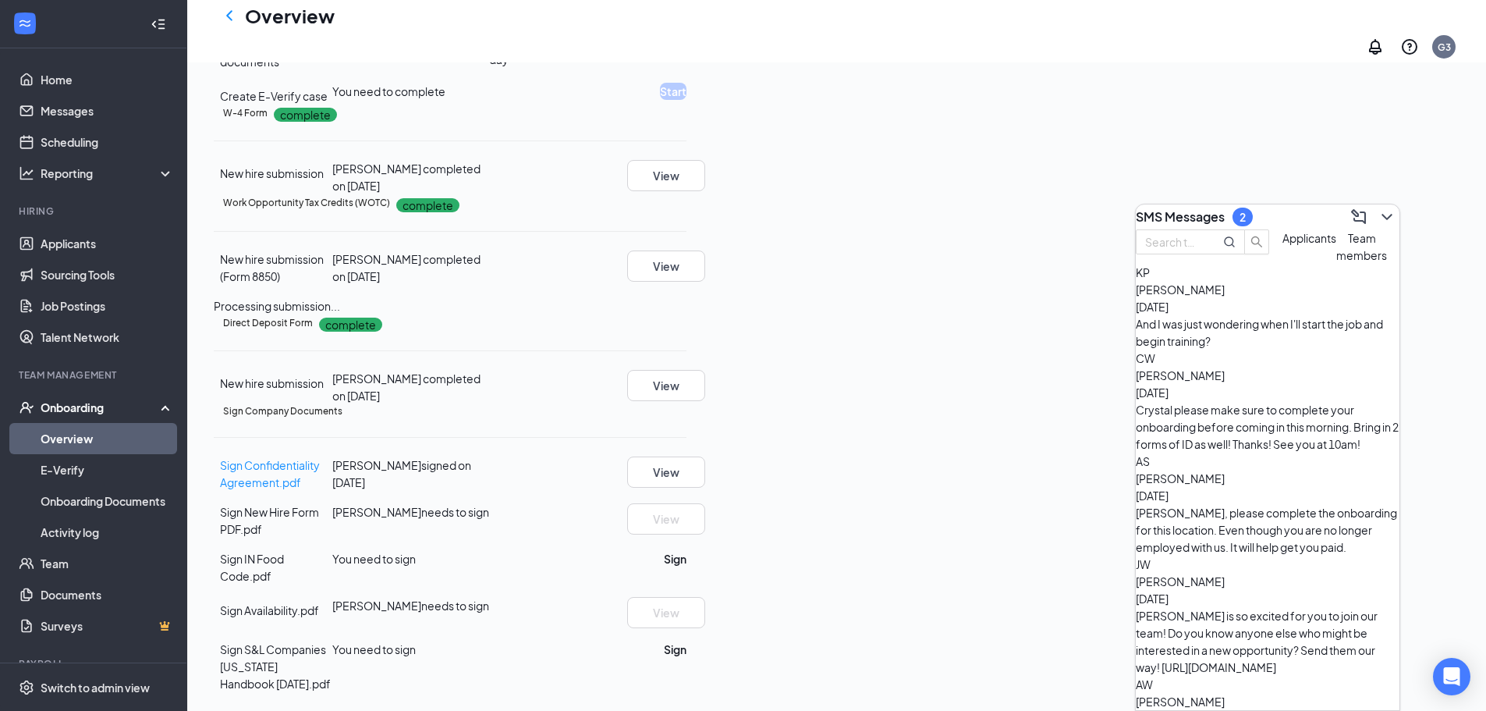
click at [1189, 210] on h3 "SMS Messages" at bounding box center [1180, 216] width 89 height 17
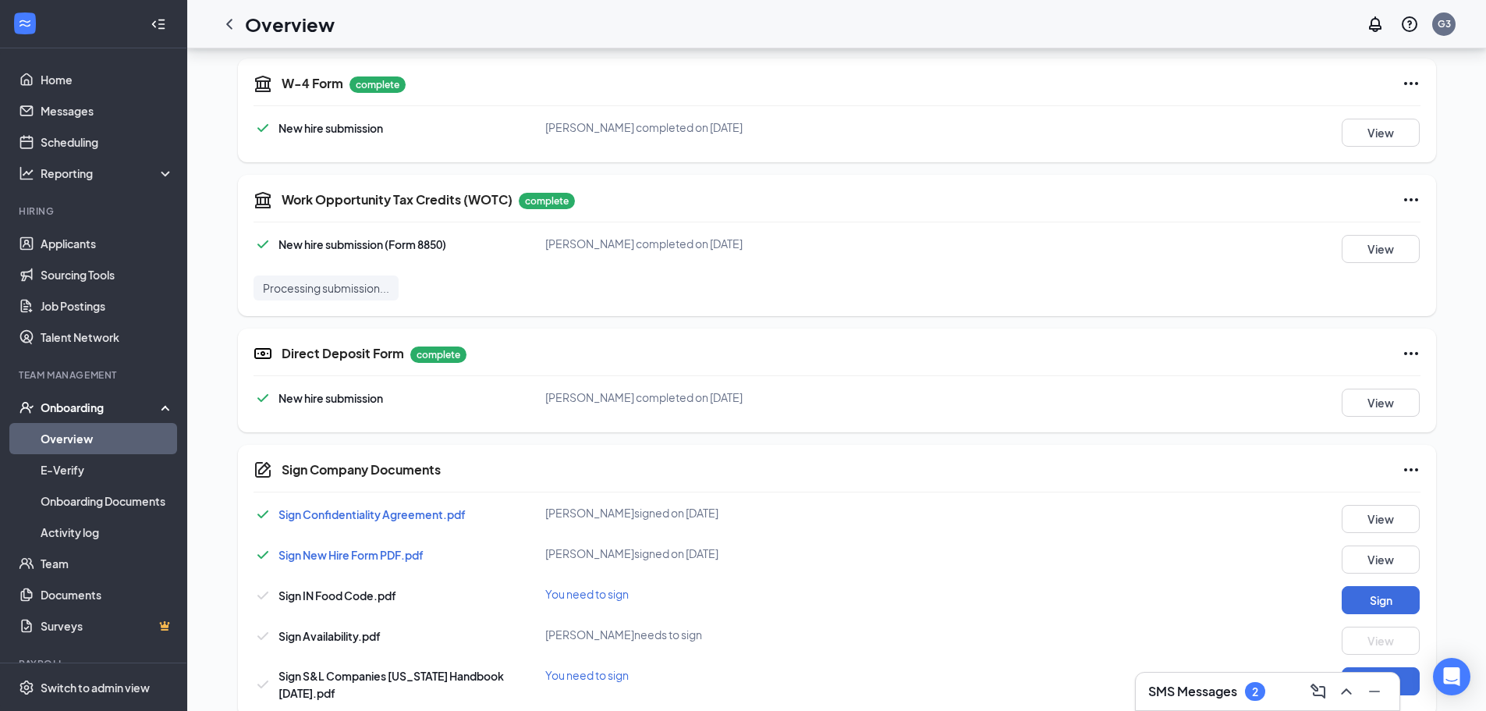
scroll to position [571, 0]
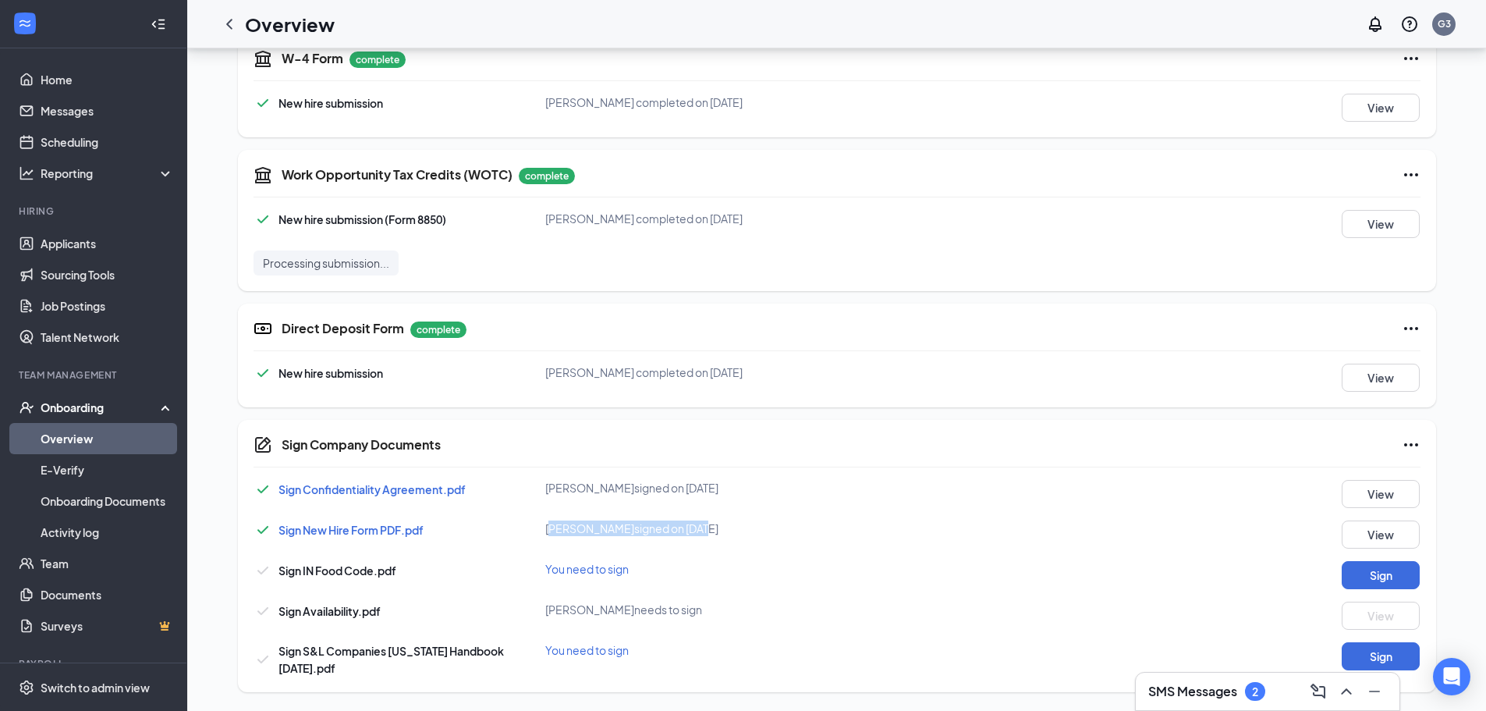
drag, startPoint x: 705, startPoint y: 533, endPoint x: 554, endPoint y: 537, distance: 151.4
click at [554, 537] on div "Sign New Hire Form PDF.pdf Lonnie J Daniels signed on Sep 16 View" at bounding box center [837, 534] width 1167 height 28
click at [809, 538] on div "Sign New Hire Form PDF.pdf Lonnie J Daniels signed on Sep 16 View" at bounding box center [837, 534] width 1167 height 28
